Goal: Find specific page/section: Find specific page/section

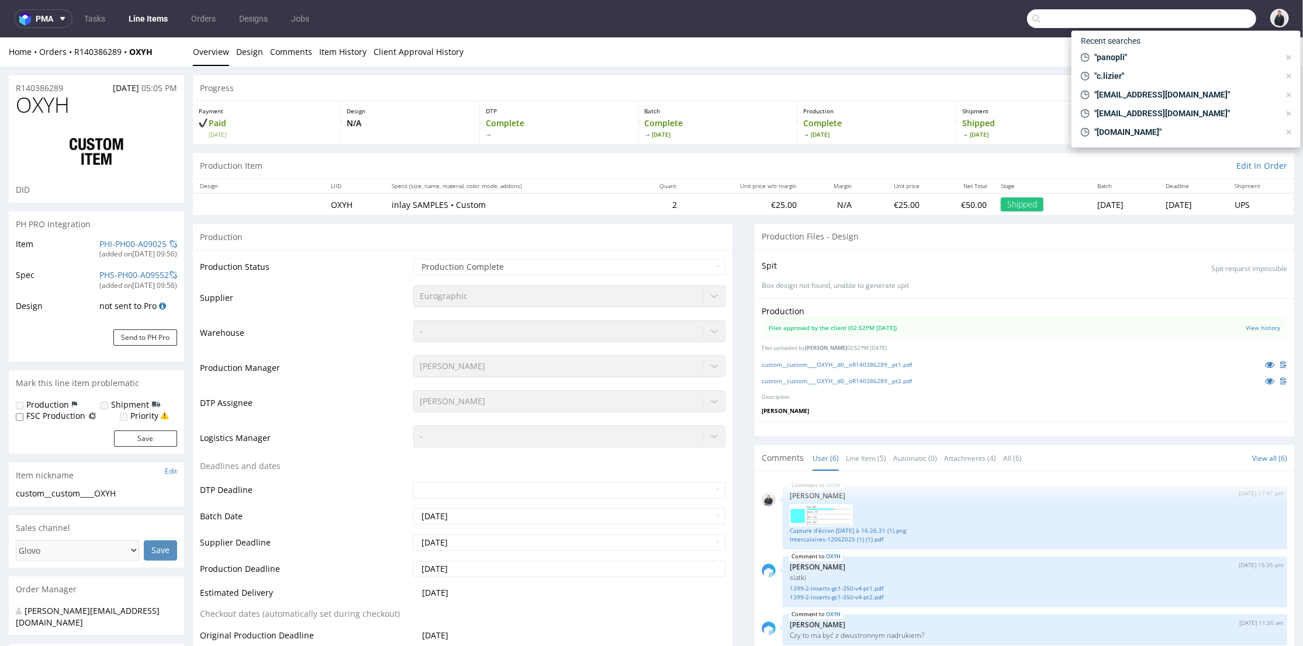
click at [1207, 11] on input "text" at bounding box center [1141, 18] width 229 height 19
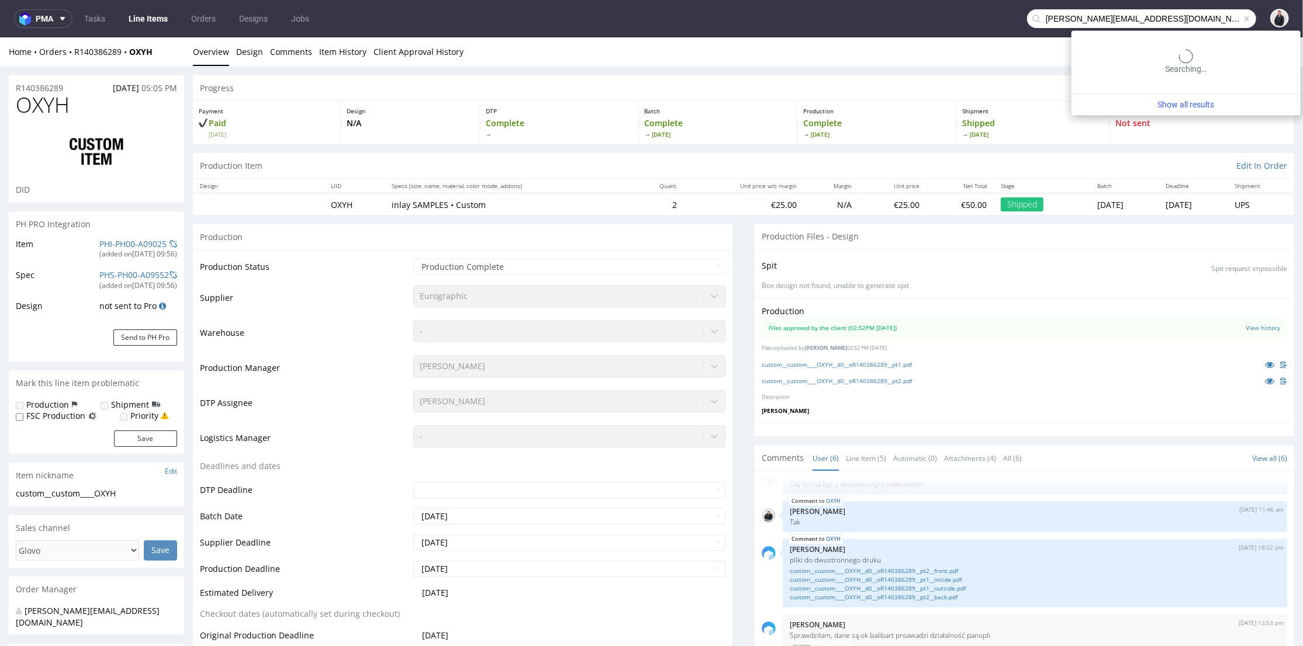
type input "marie@mellipou.com"
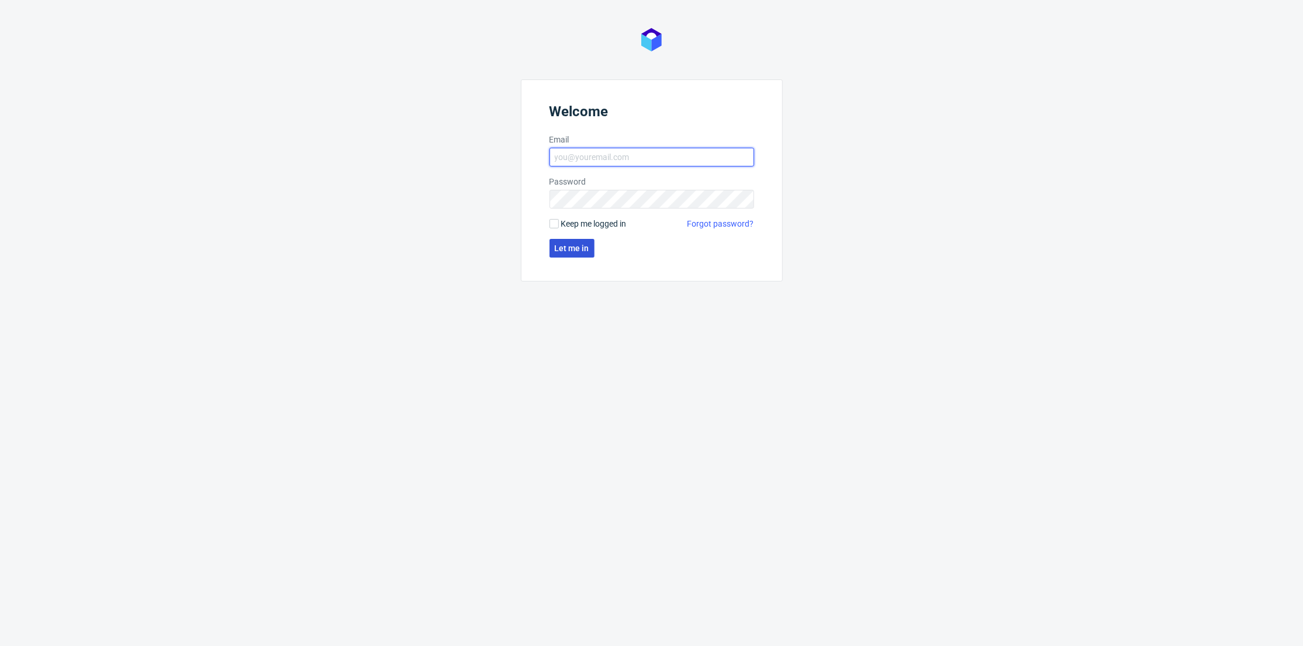
type input "[PERSON_NAME][EMAIL_ADDRESS][DOMAIN_NAME]"
click at [586, 253] on button "Let me in" at bounding box center [571, 248] width 45 height 19
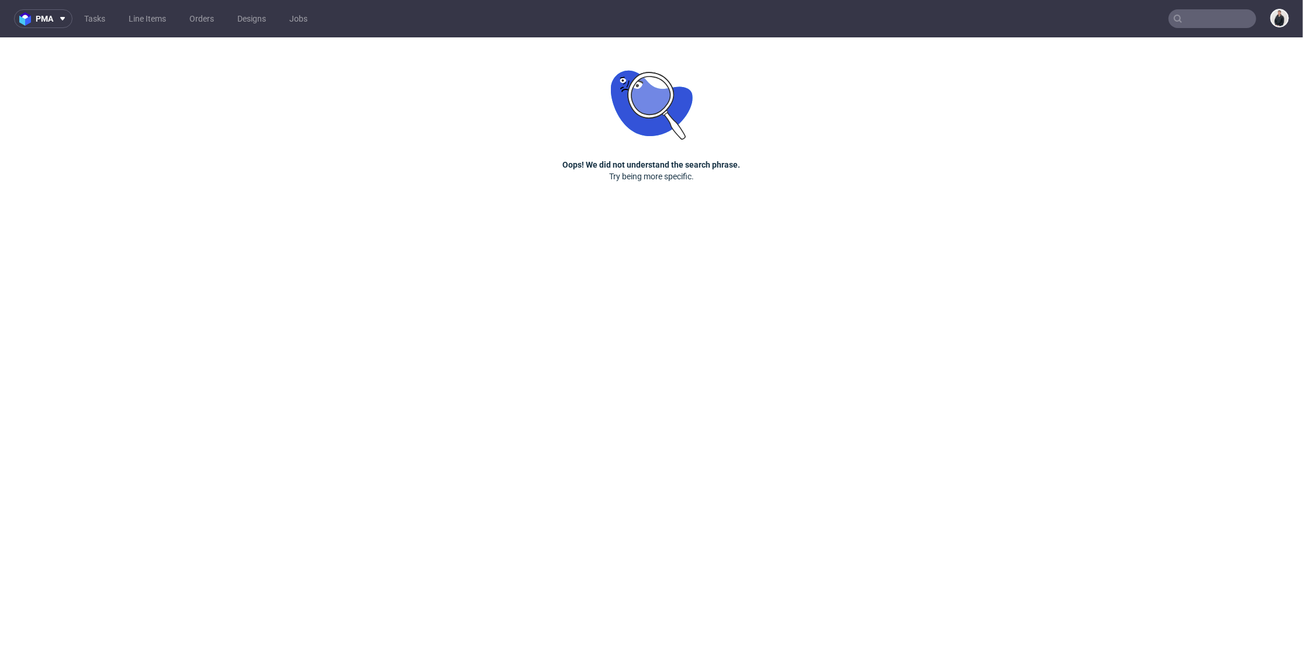
click at [1217, 22] on input "text" at bounding box center [1212, 18] width 88 height 19
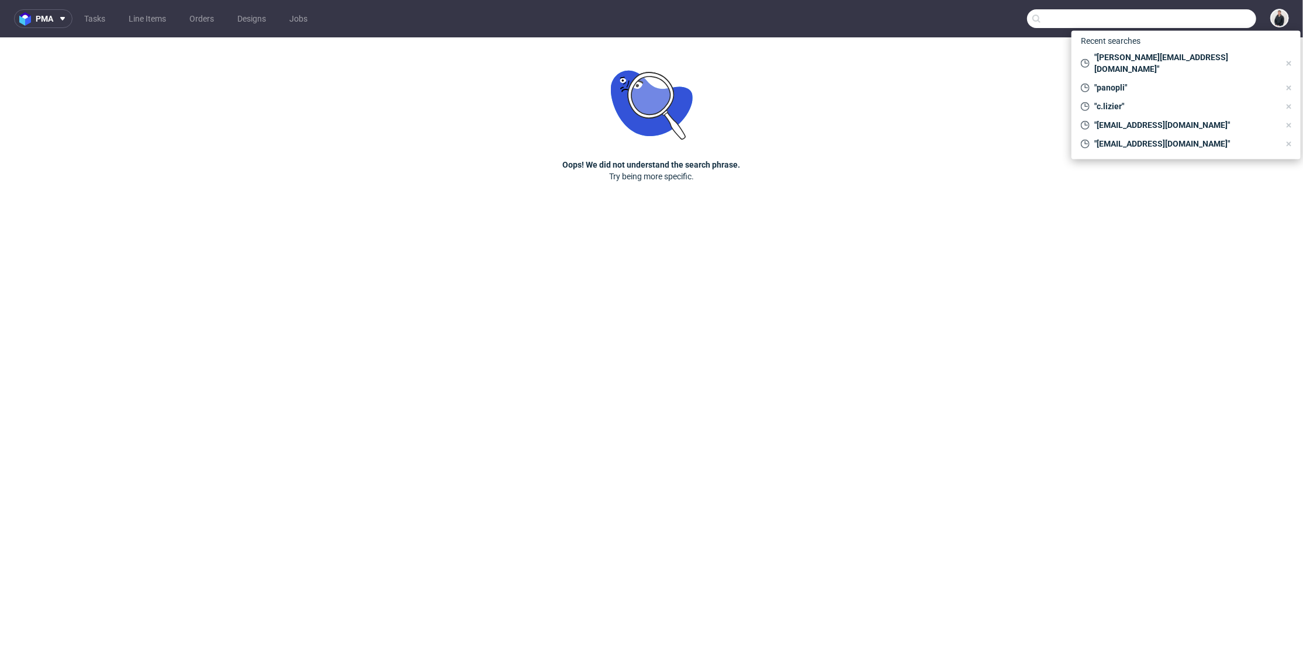
paste input "marie@mellipou.com"
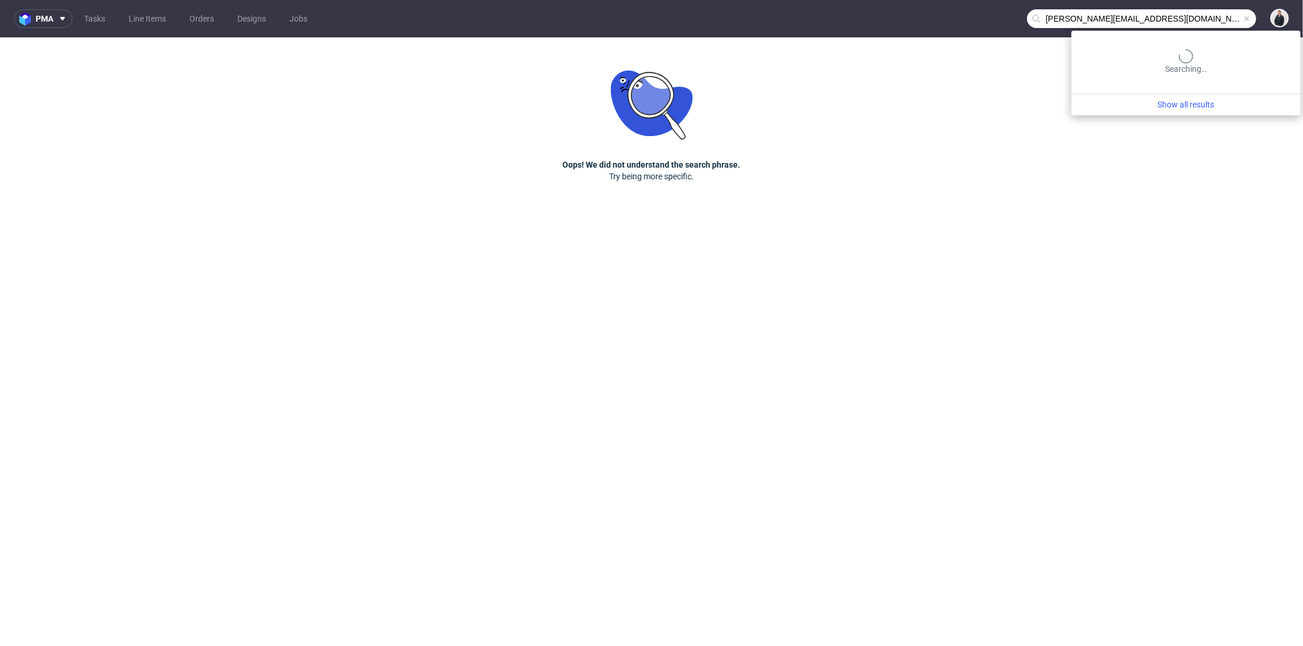
type input "marie@mellipou.com"
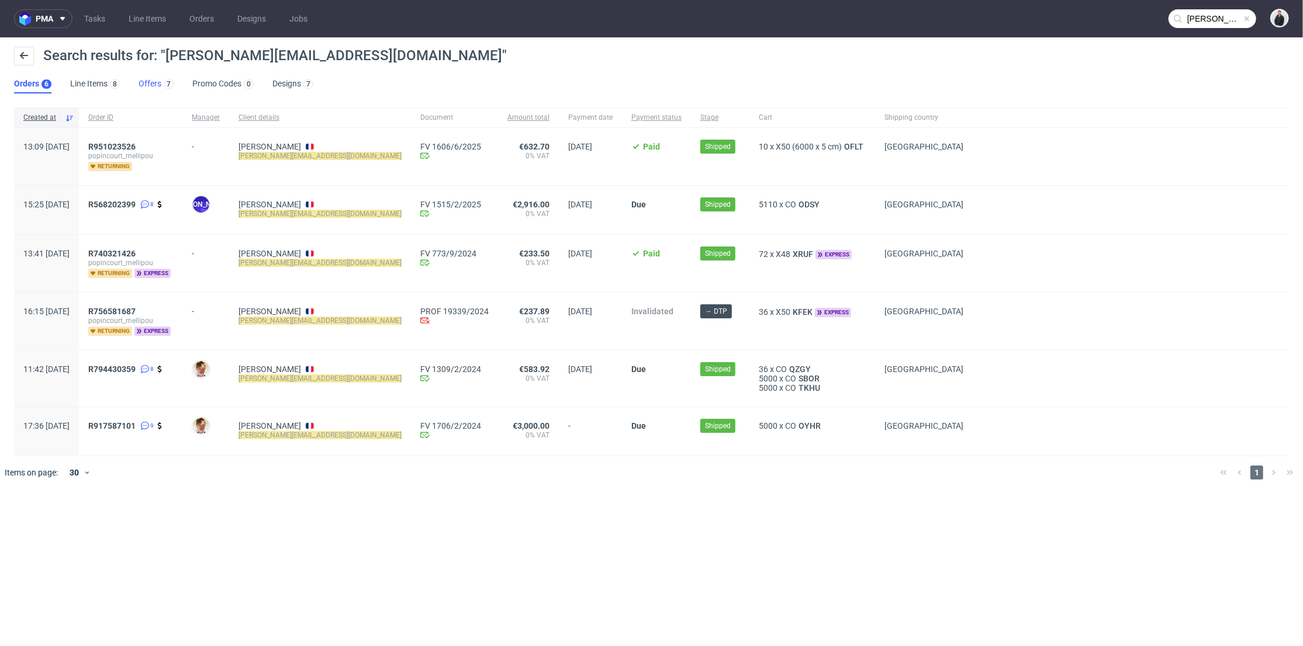
click at [156, 86] on link "Offers 7" at bounding box center [155, 84] width 35 height 19
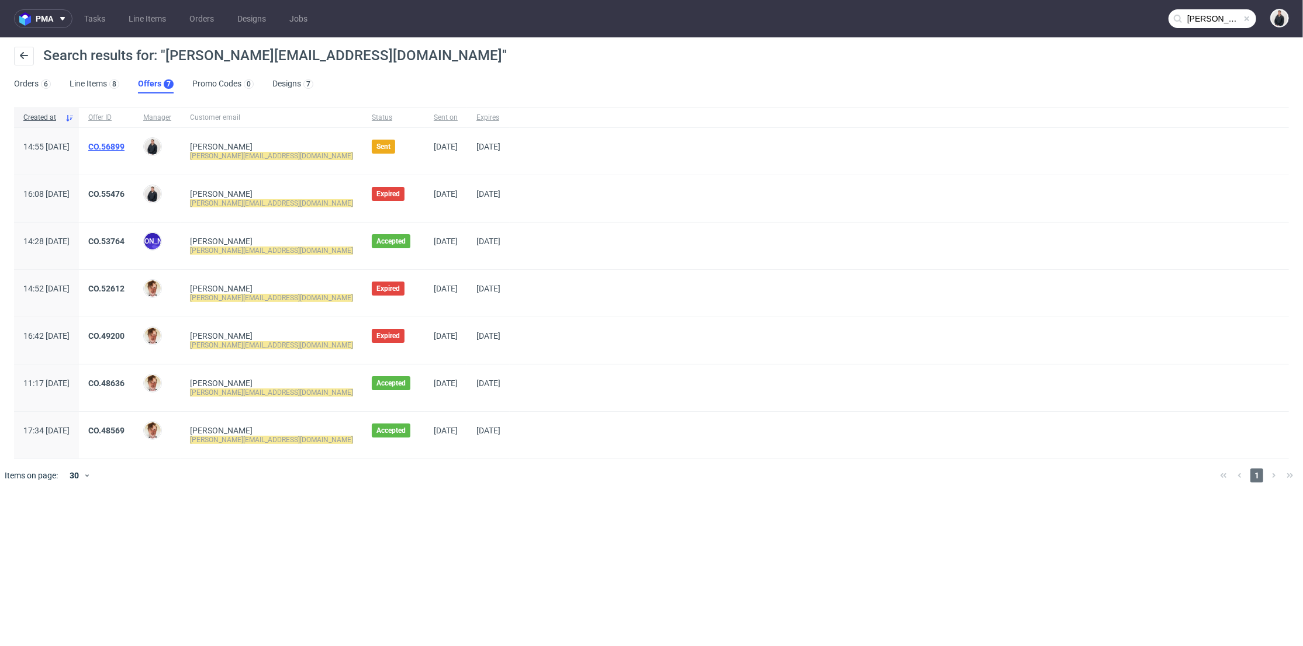
click at [124, 147] on link "CO.56899" at bounding box center [106, 146] width 36 height 9
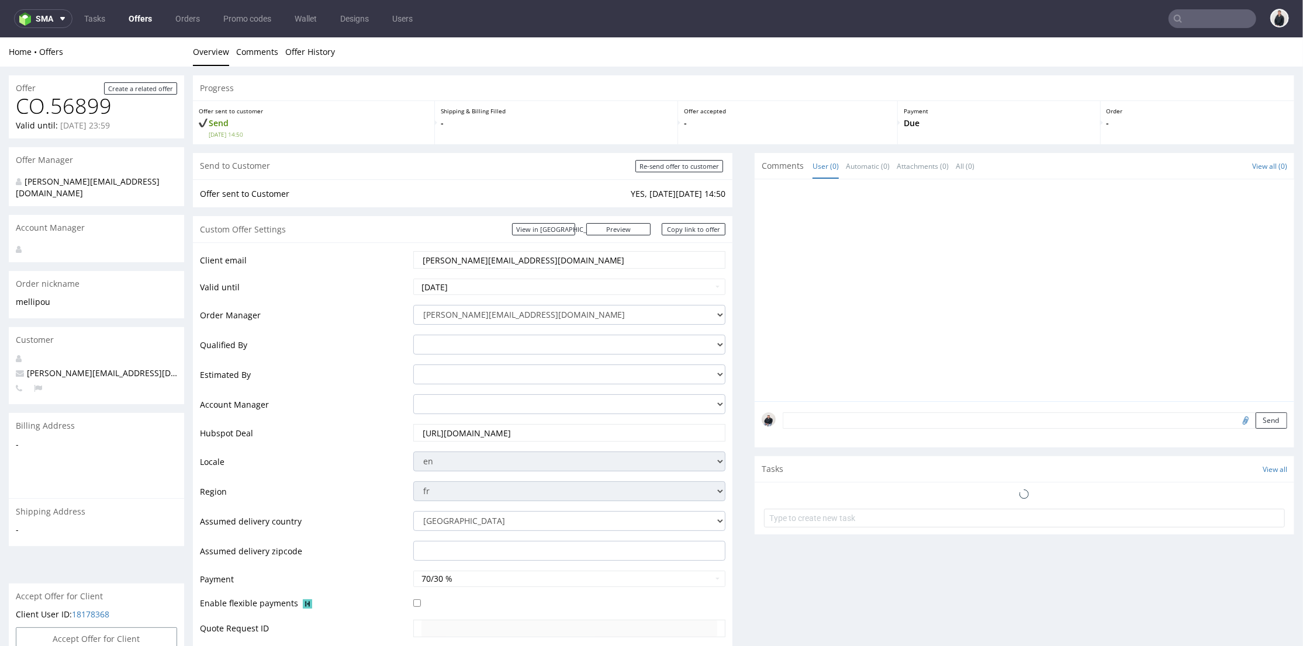
scroll to position [259, 0]
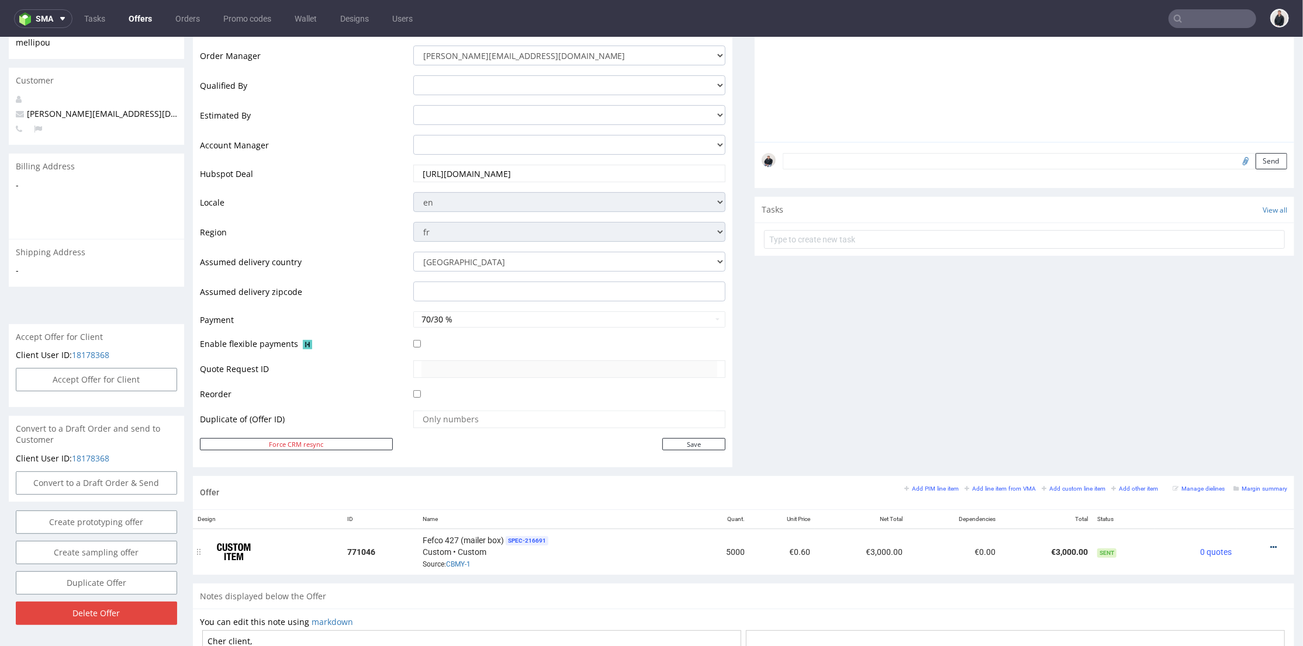
click at [1270, 544] on icon at bounding box center [1273, 547] width 6 height 8
click at [1213, 393] on span "Edit item price" at bounding box center [1220, 396] width 94 height 12
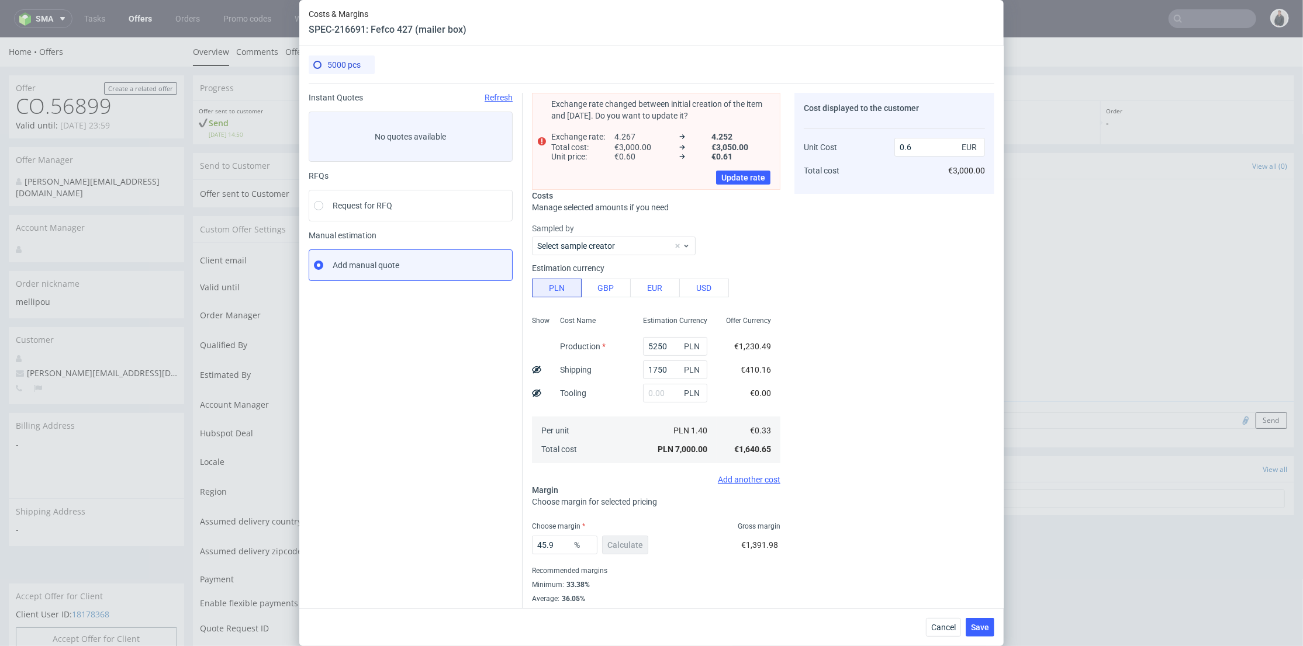
scroll to position [19, 0]
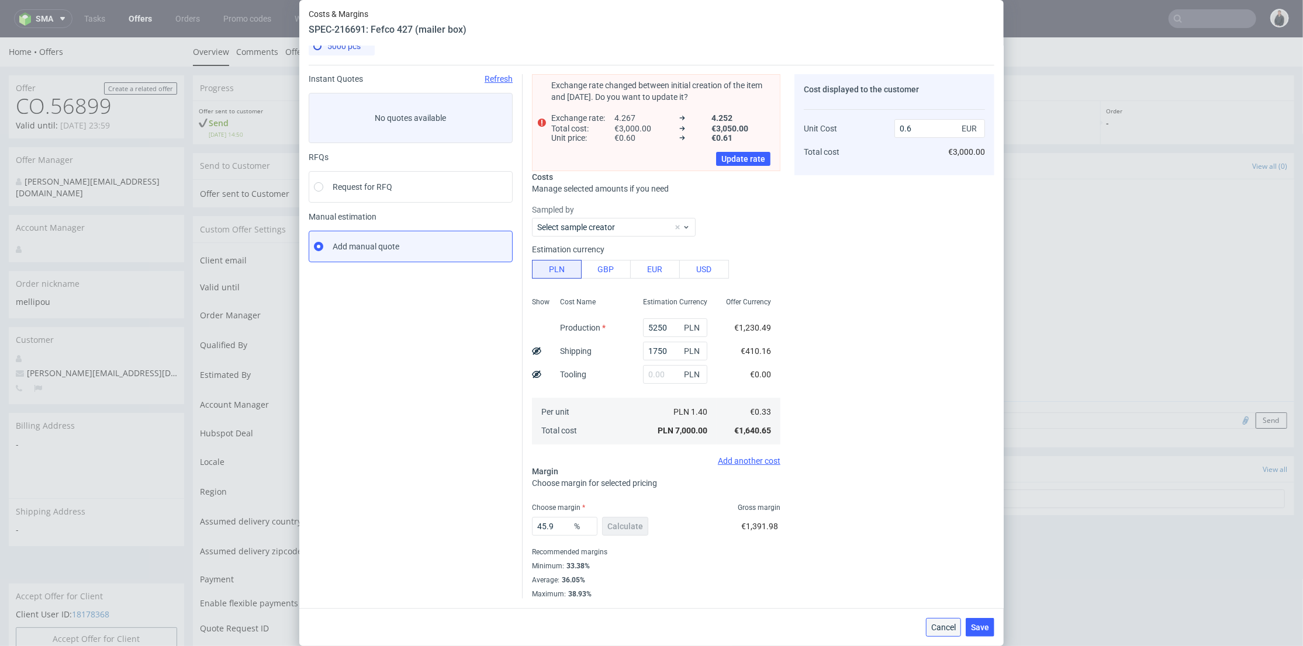
click at [955, 632] on span "Cancel" at bounding box center [943, 628] width 25 height 8
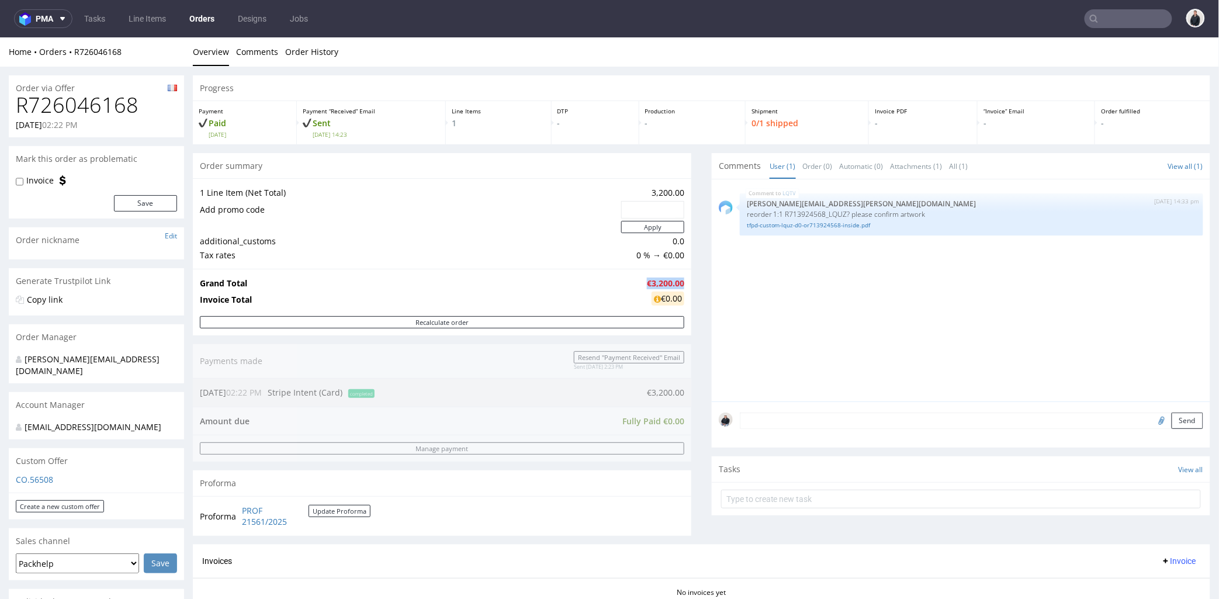
drag, startPoint x: 629, startPoint y: 278, endPoint x: 673, endPoint y: 282, distance: 44.6
click at [673, 282] on tr "Grand Total €3,200.00" at bounding box center [442, 283] width 484 height 14
copy tr "€3,200.00"
click at [802, 224] on link "tfpd-custom-lquz-d0-or713924568-inside.pdf" at bounding box center [971, 224] width 449 height 9
